Goal: Find specific page/section: Find specific page/section

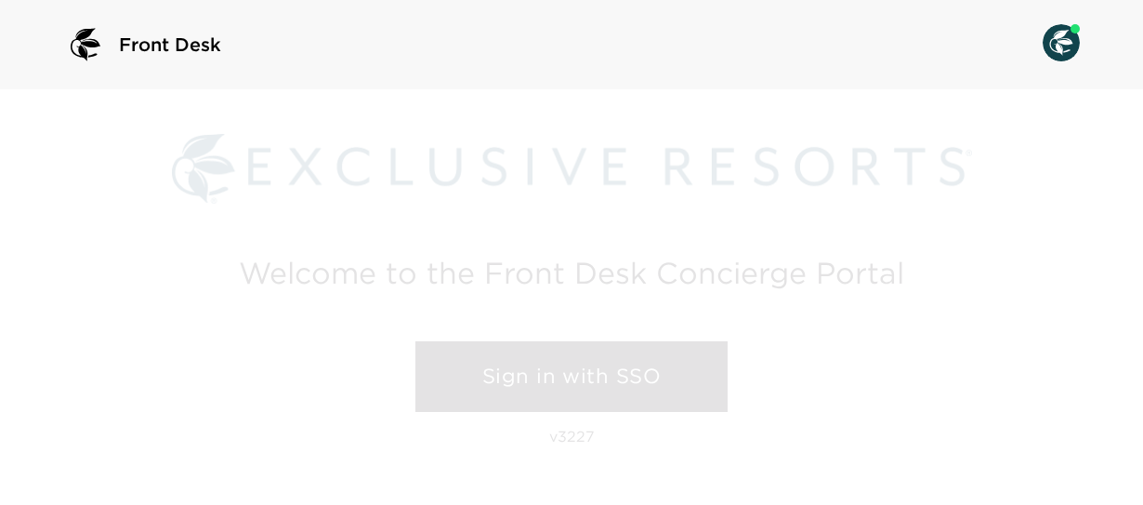
click at [545, 388] on link "Sign in with SSO" at bounding box center [571, 376] width 312 height 71
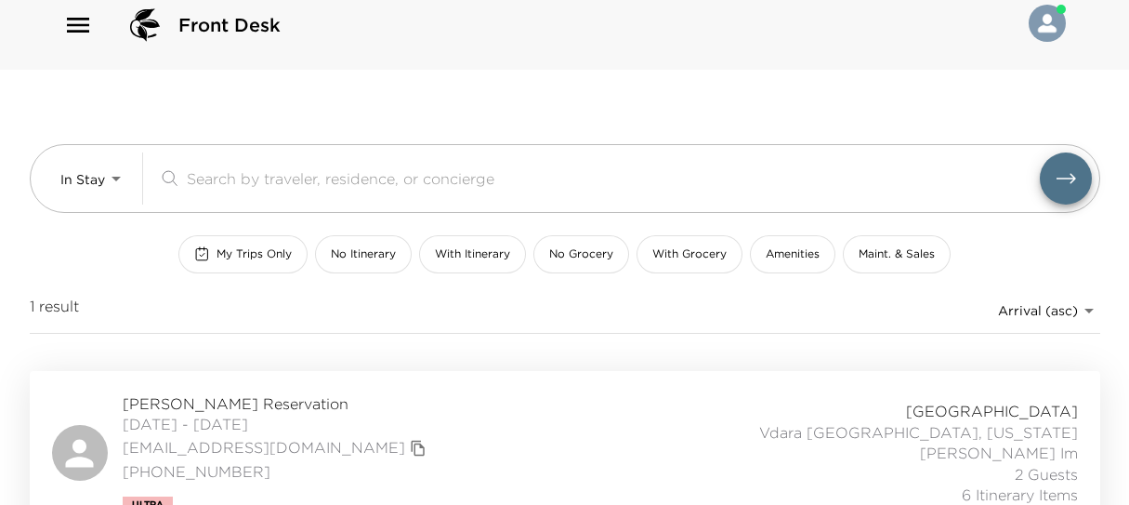
scroll to position [50, 0]
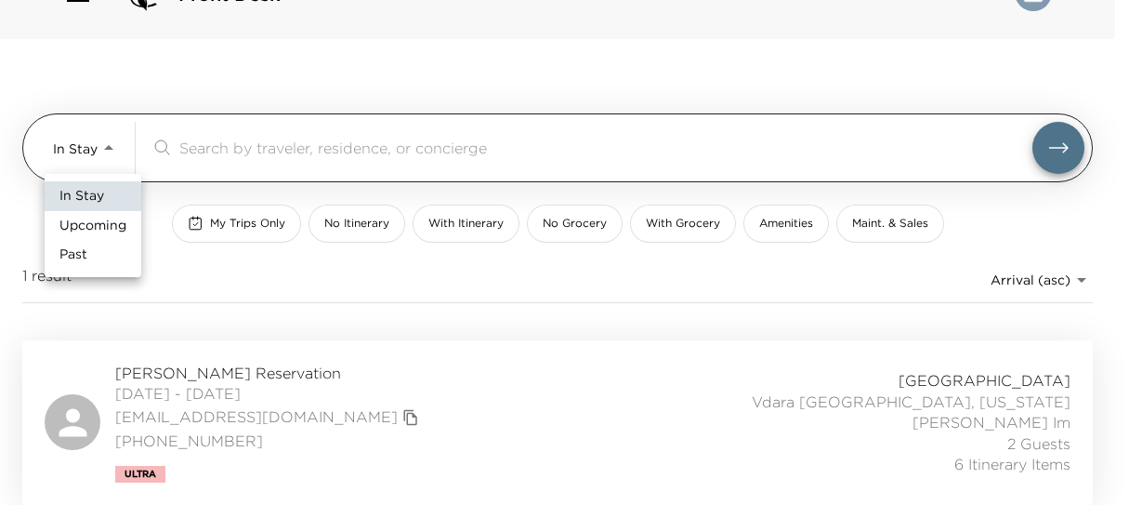
click at [81, 150] on body "Front Desk In Stay In-Stay ​ My Trips Only No Itinerary With Itinerary No Groce…" at bounding box center [564, 202] width 1129 height 505
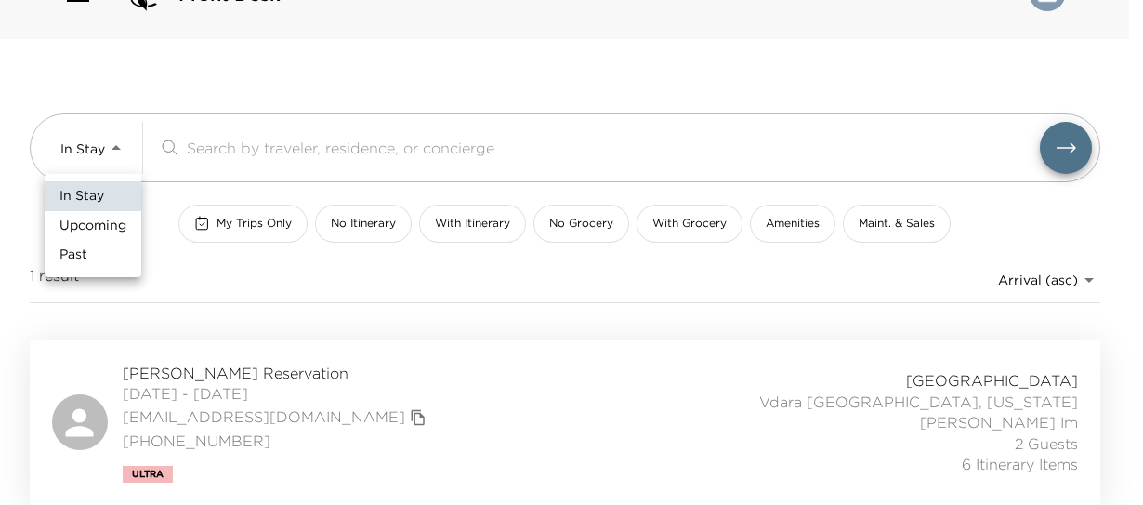
click at [108, 229] on span "Upcoming" at bounding box center [92, 226] width 67 height 19
type input "Upcoming"
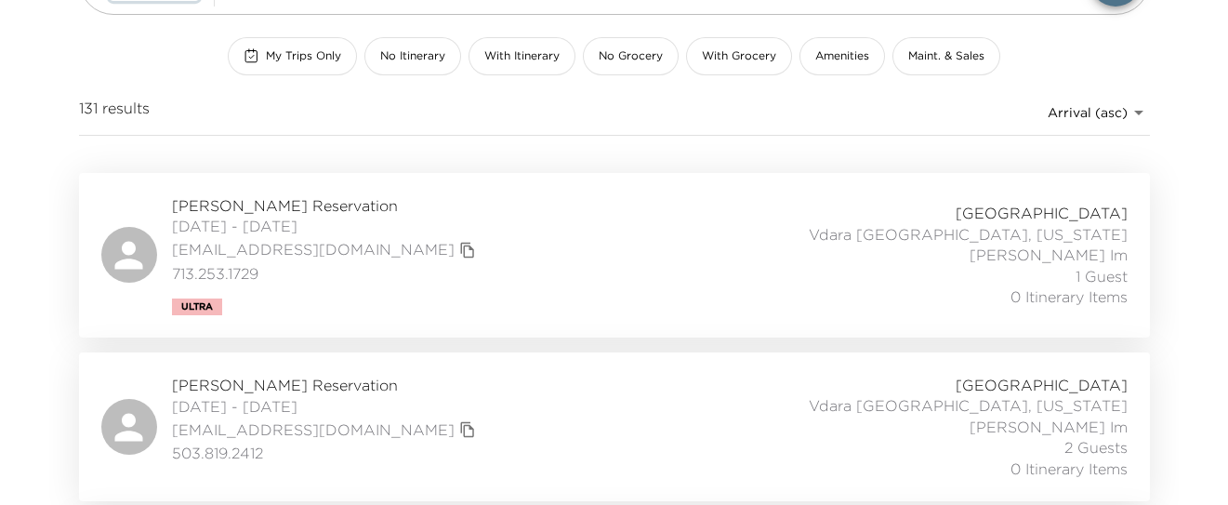
scroll to position [217, 0]
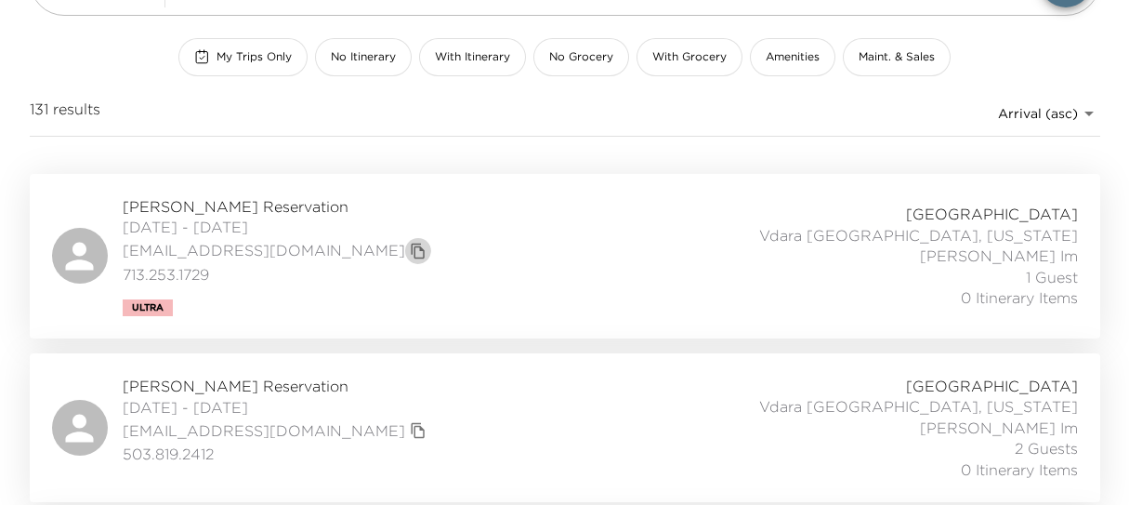
click at [411, 244] on icon "copy primary member email" at bounding box center [417, 251] width 13 height 16
click at [49, 51] on div "My Trips Only No Itinerary With Itinerary No Grocery With Grocery Amenities Mai…" at bounding box center [565, 57] width 1071 height 38
click at [410, 249] on icon "copy primary member email" at bounding box center [418, 251] width 17 height 17
